Goal: Navigation & Orientation: Find specific page/section

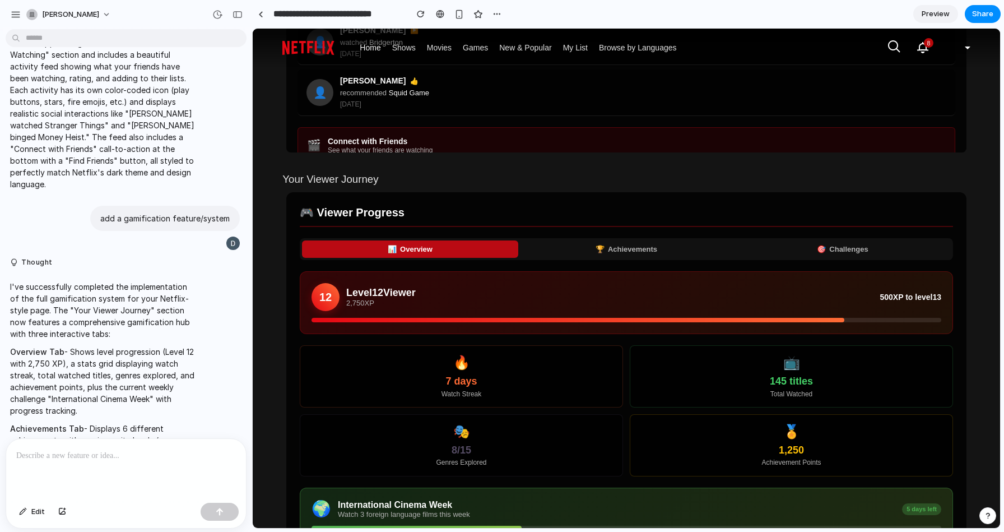
scroll to position [900, 0]
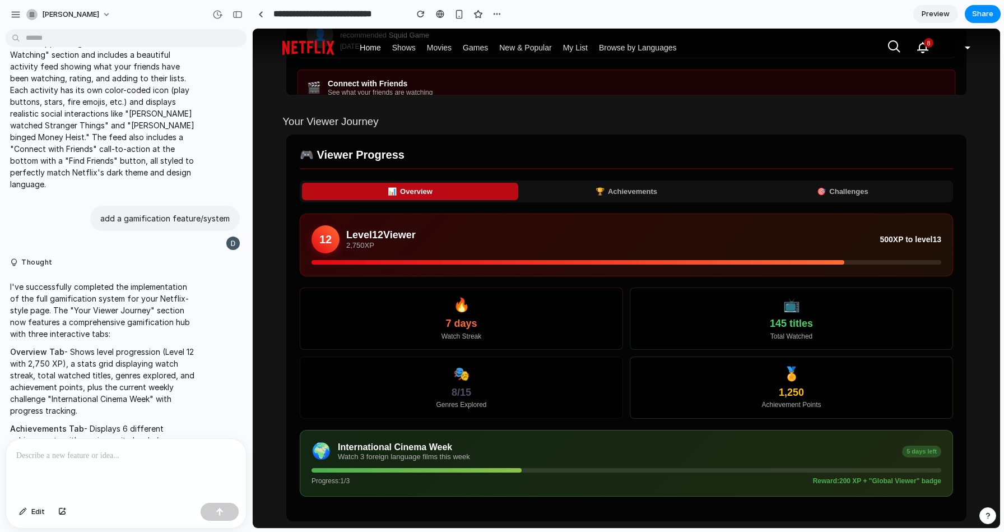
click at [627, 193] on button "🏆 Achievements" at bounding box center [626, 192] width 216 height 18
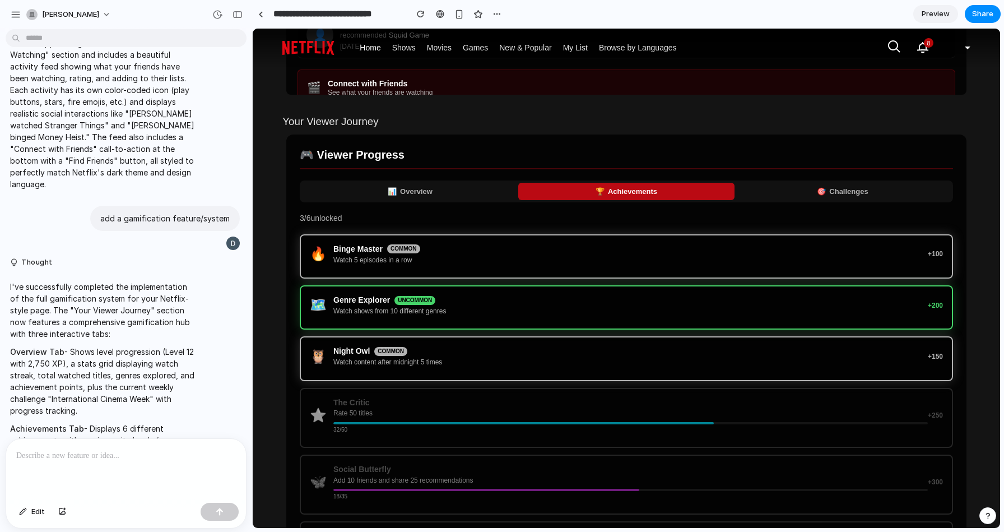
click at [836, 198] on button "🎯 Challenges" at bounding box center [842, 192] width 216 height 18
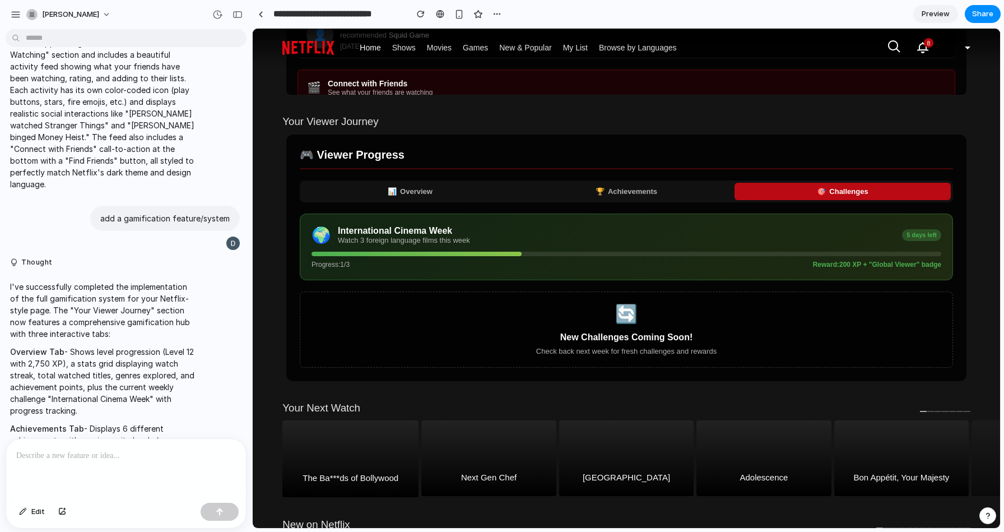
click at [421, 189] on button "📊 Overview" at bounding box center [410, 192] width 216 height 18
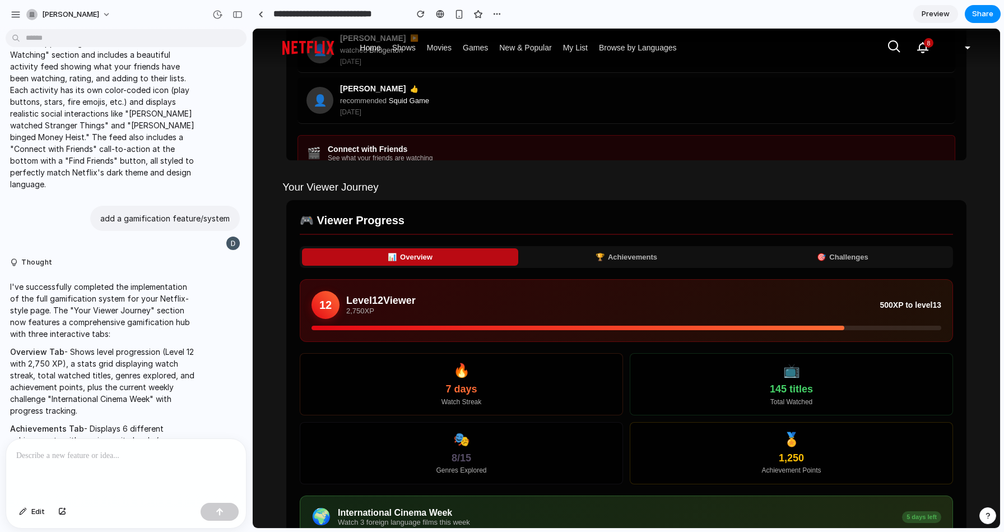
scroll to position [826, 0]
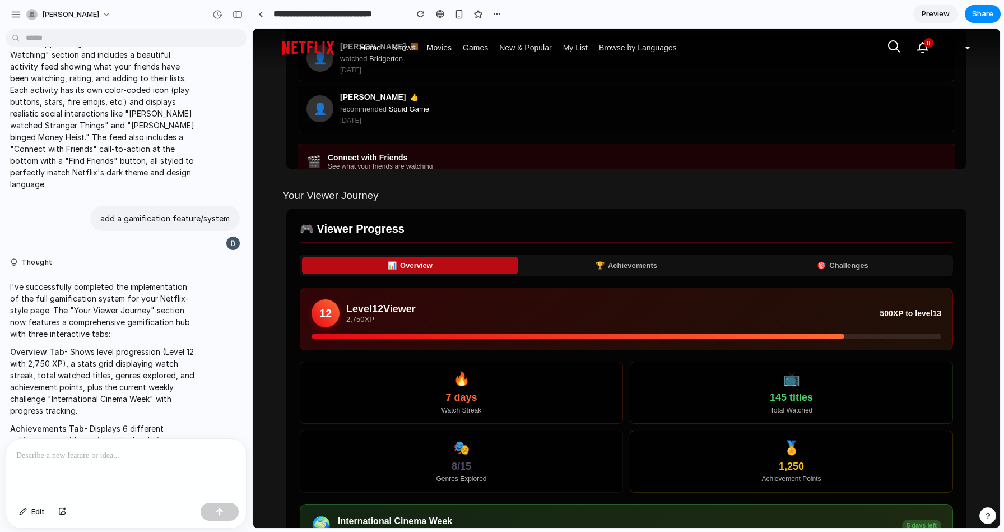
click at [559, 257] on button "🏆 Achievements" at bounding box center [626, 266] width 216 height 18
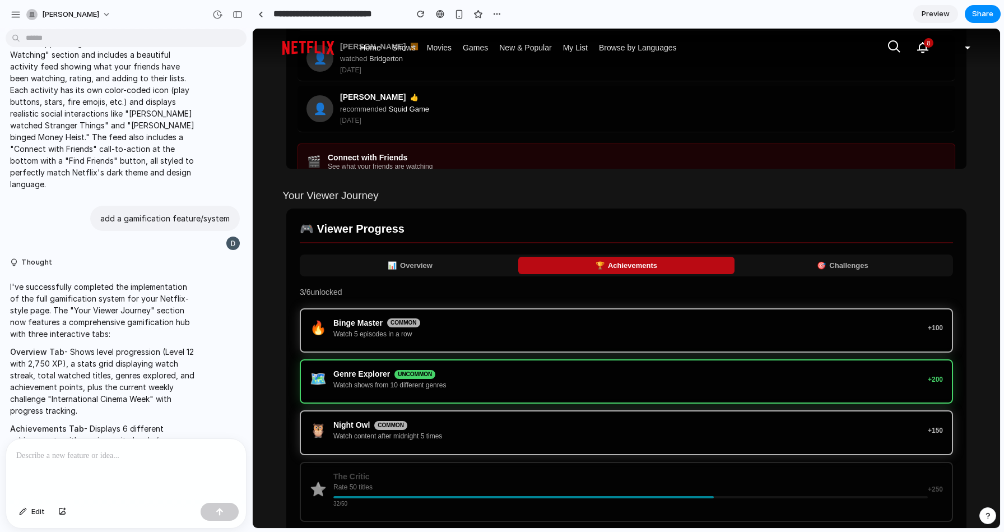
click at [812, 264] on button "🎯 Challenges" at bounding box center [842, 266] width 216 height 18
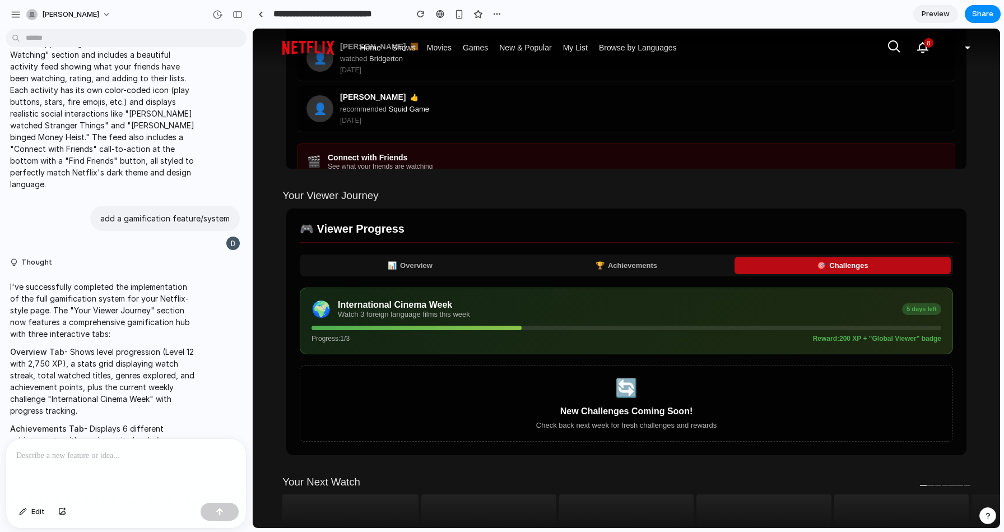
click at [455, 252] on div "🎮 Viewer Progress 📊 Overview 🏆 Achievements 🎯 Challenges 🌍 International Cinema…" at bounding box center [626, 331] width 680 height 246
click at [453, 268] on button "📊 Overview" at bounding box center [410, 266] width 216 height 18
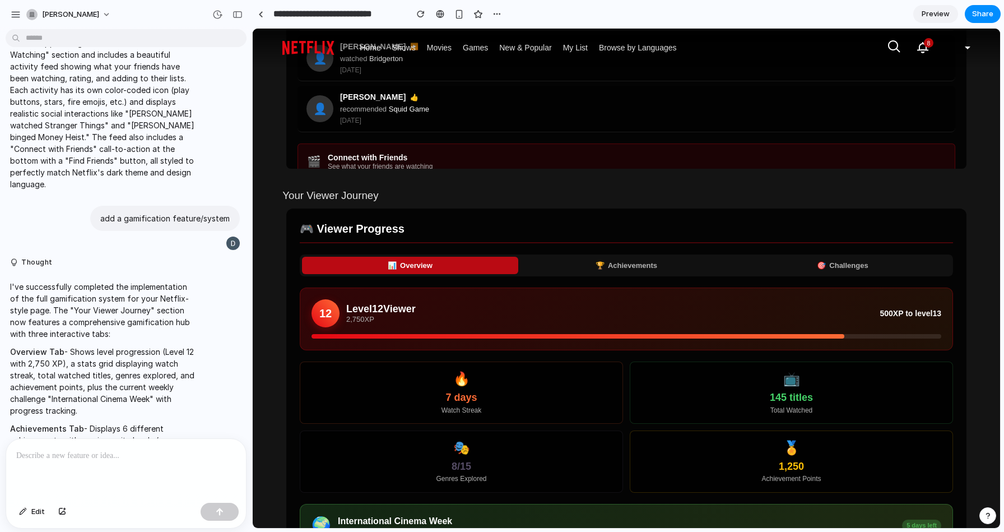
click at [595, 255] on div "📊 Overview 🏆 Achievements 🎯 Challenges" at bounding box center [626, 265] width 653 height 22
click at [596, 259] on button "🏆 Achievements" at bounding box center [626, 266] width 216 height 18
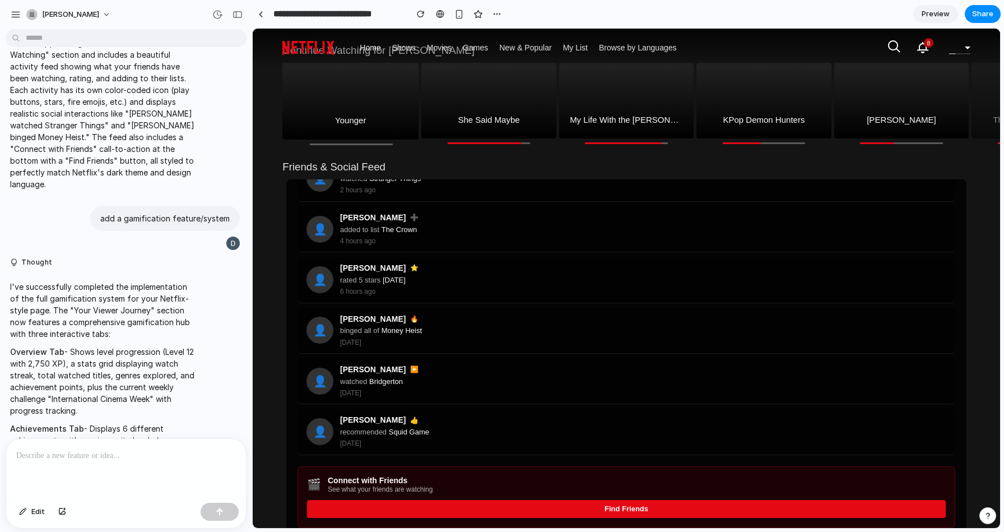
scroll to position [0, 0]
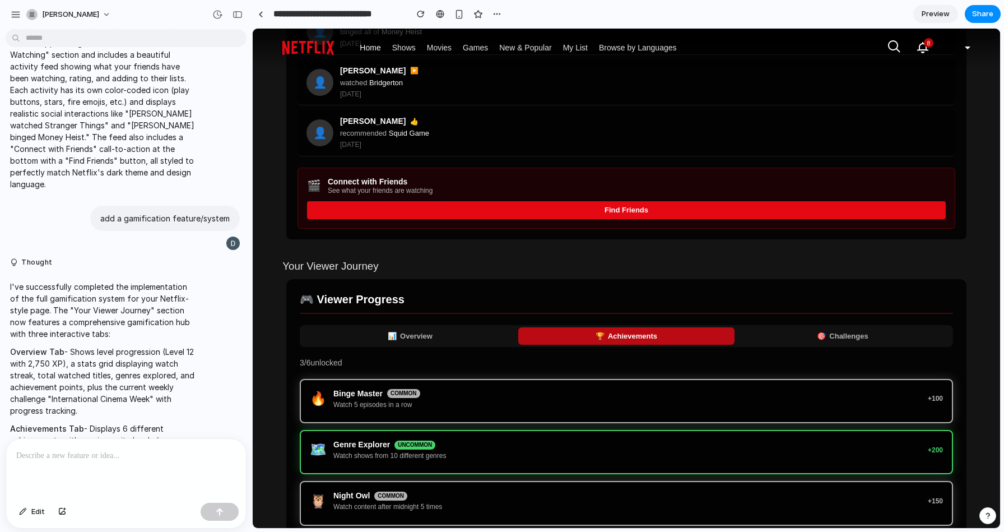
click at [353, 337] on button "📊 Overview" at bounding box center [410, 336] width 216 height 18
